Goal: Transaction & Acquisition: Purchase product/service

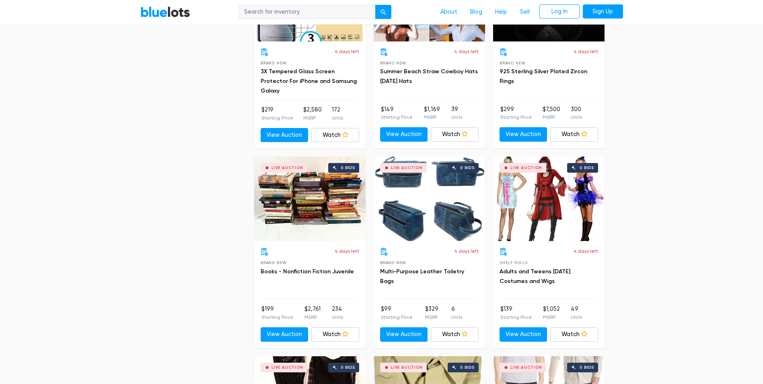
scroll to position [1529, 0]
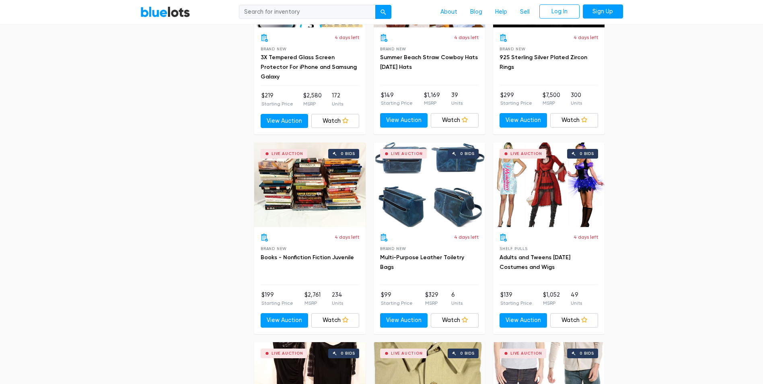
click at [555, 208] on div "Live Auction 0 bids" at bounding box center [548, 184] width 111 height 84
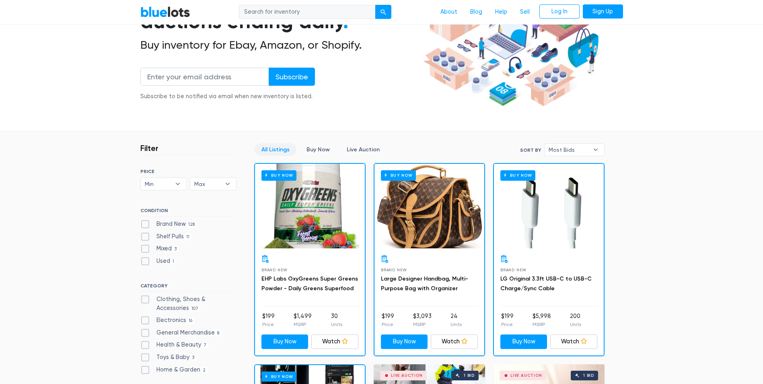
scroll to position [161, 0]
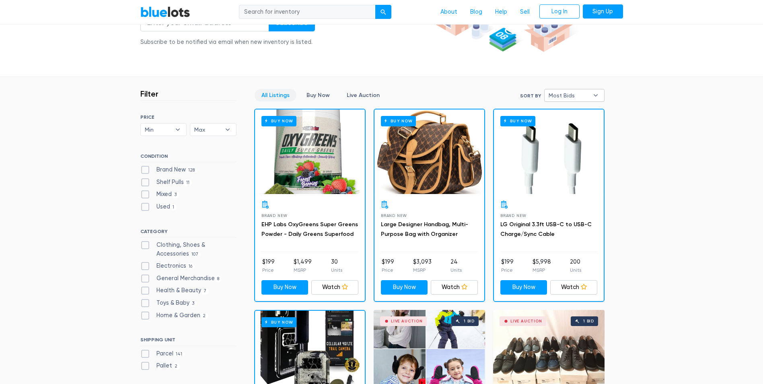
click at [575, 93] on span "Most Bids" at bounding box center [569, 95] width 40 height 12
click at [554, 125] on li "Ending Soonest" at bounding box center [578, 124] width 63 height 13
select select "ending_soonest"
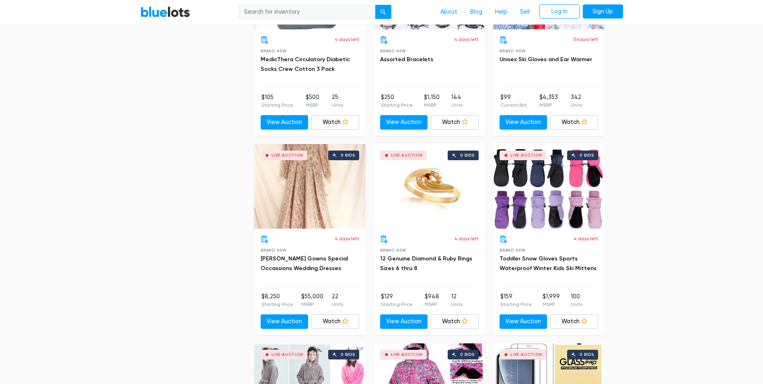
scroll to position [538, 0]
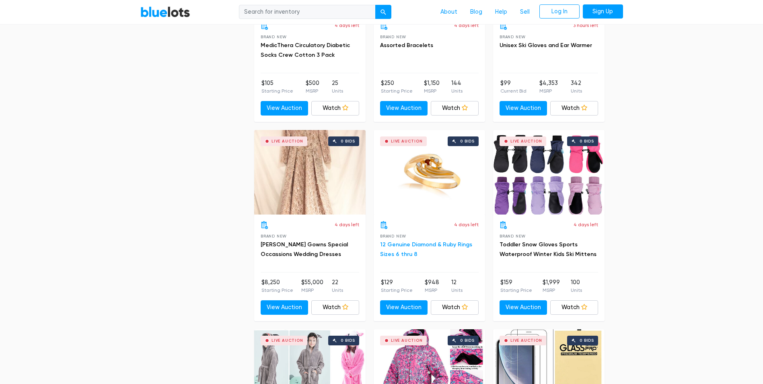
click at [411, 243] on link "12 Genuine Diamond & Ruby Rings Sizes 6 thru 8" at bounding box center [426, 249] width 92 height 16
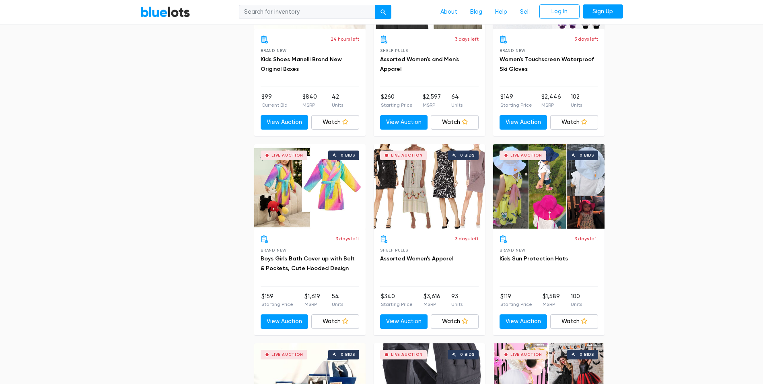
scroll to position [1746, 0]
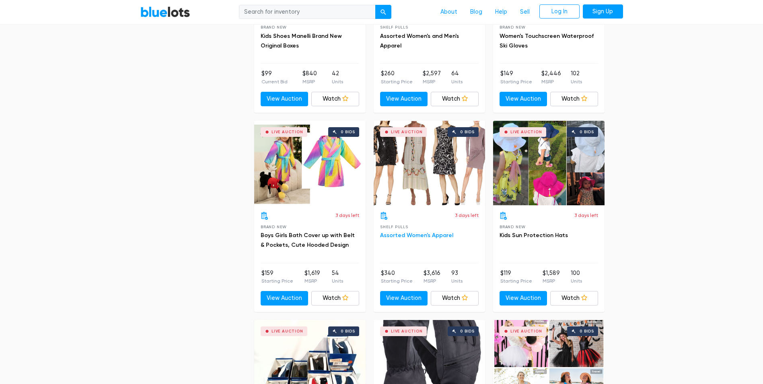
click at [416, 232] on link "Assorted Women's Apparel" at bounding box center [416, 235] width 73 height 7
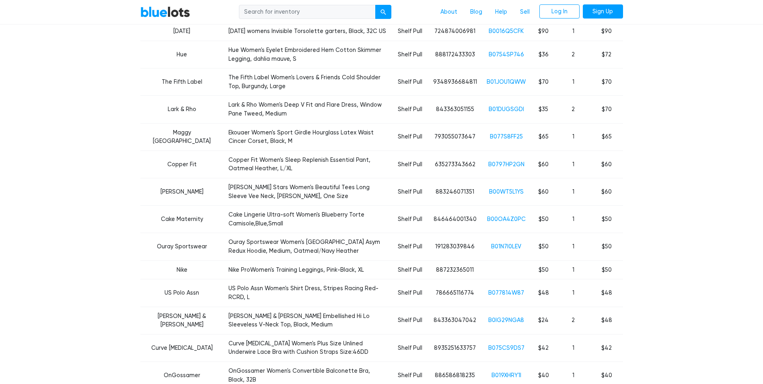
scroll to position [724, 0]
